Goal: Information Seeking & Learning: Check status

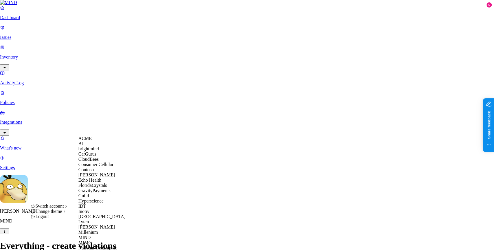
scroll to position [308, 0]
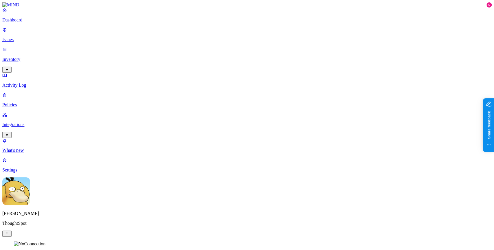
click at [41, 122] on p "Integrations" at bounding box center [246, 124] width 489 height 5
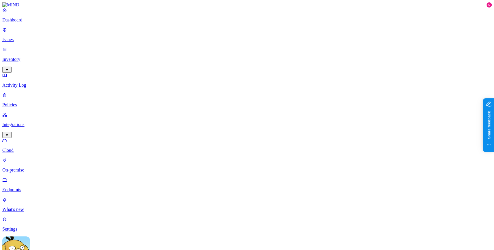
click at [44, 177] on link "Endpoints" at bounding box center [246, 184] width 489 height 15
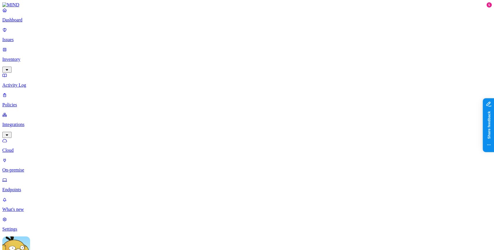
drag, startPoint x: 377, startPoint y: 41, endPoint x: 455, endPoint y: 54, distance: 79.3
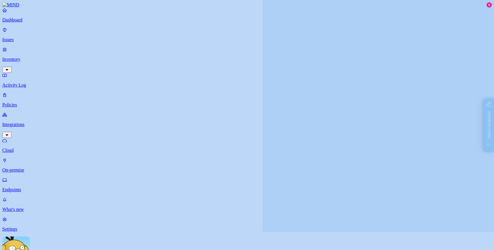
drag, startPoint x: 455, startPoint y: 54, endPoint x: 318, endPoint y: 13, distance: 142.4
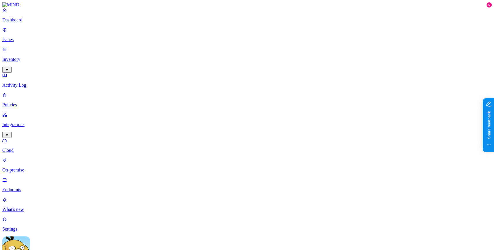
click at [36, 47] on link "Inventory" at bounding box center [246, 59] width 489 height 25
click at [30, 32] on link "Issues" at bounding box center [246, 34] width 489 height 15
